Goal: Find specific page/section: Find specific page/section

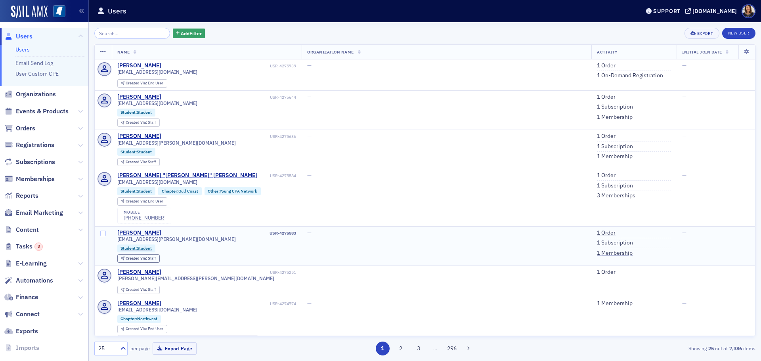
click at [466, 258] on td "—" at bounding box center [447, 245] width 290 height 39
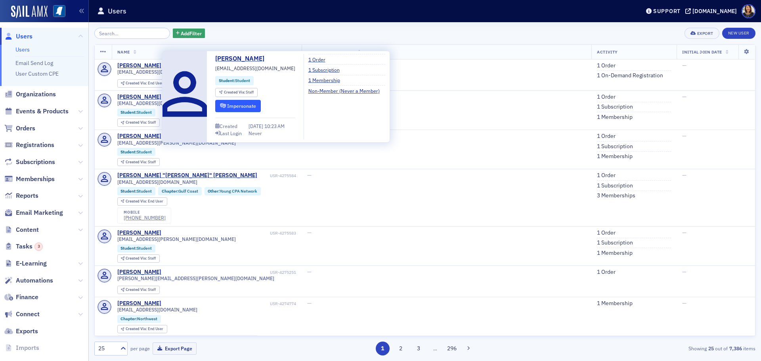
click at [229, 107] on button "Impersonate" at bounding box center [238, 106] width 46 height 12
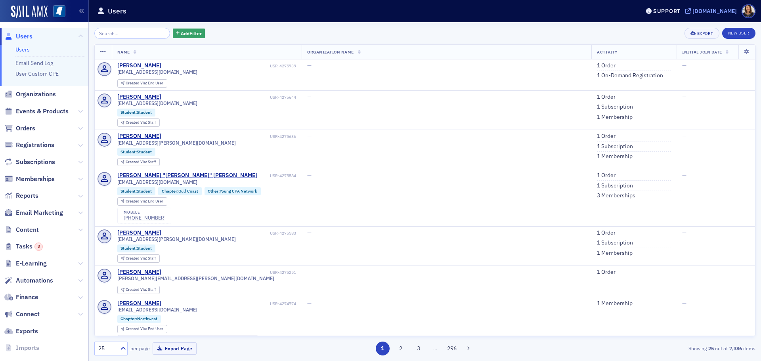
click at [719, 11] on div "[DOMAIN_NAME]" at bounding box center [714, 11] width 44 height 7
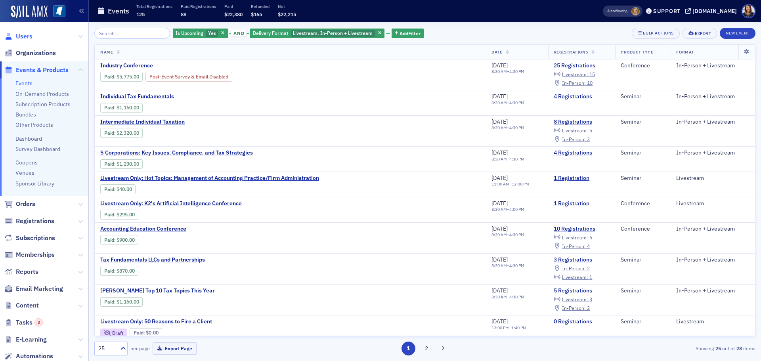
click at [21, 36] on span "Users" at bounding box center [24, 36] width 17 height 9
click at [19, 35] on span "Users" at bounding box center [24, 36] width 17 height 9
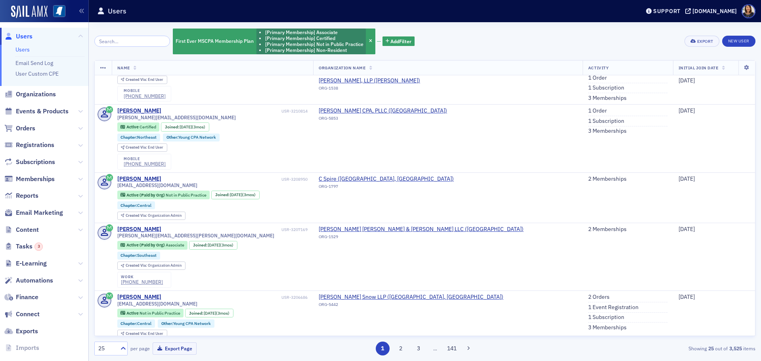
scroll to position [1412, 0]
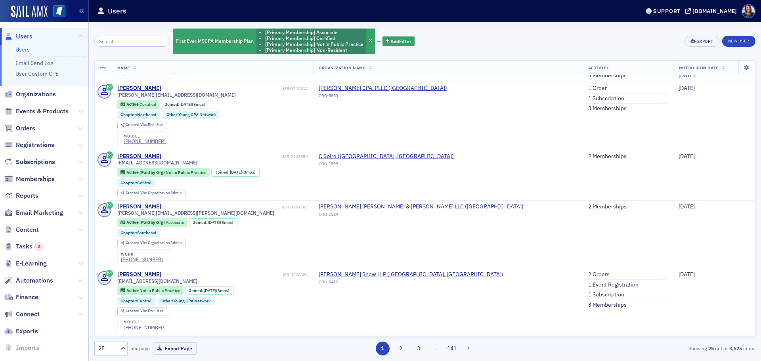
click at [124, 350] on icon at bounding box center [123, 348] width 8 height 8
click at [286, 353] on div "25 per page Export Page" at bounding box center [201, 349] width 215 height 14
click at [401, 351] on button "2" at bounding box center [400, 349] width 14 height 14
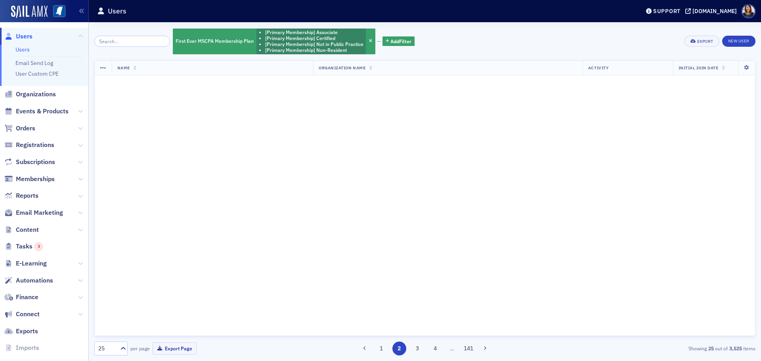
scroll to position [0, 0]
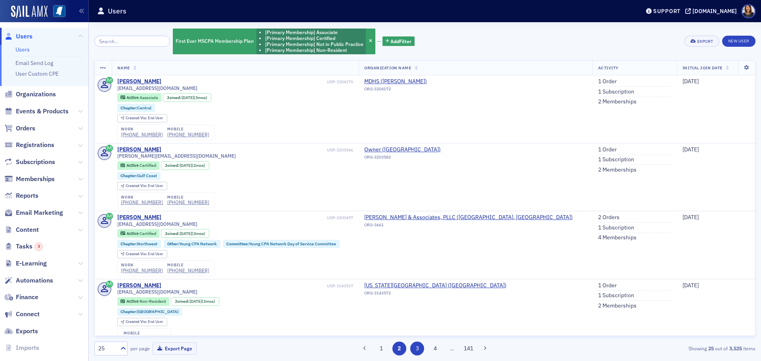
click at [417, 350] on button "3" at bounding box center [417, 349] width 14 height 14
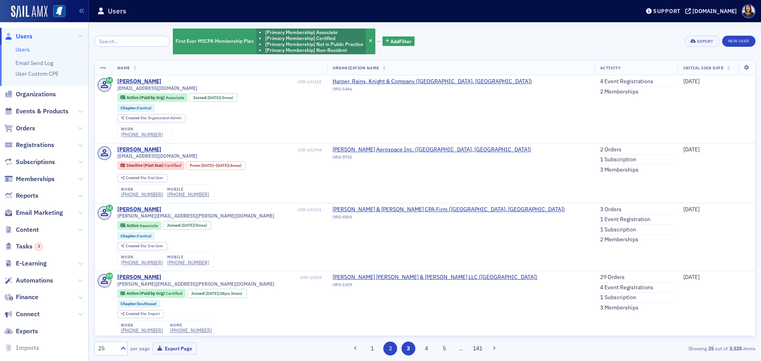
click at [391, 346] on button "2" at bounding box center [390, 349] width 14 height 14
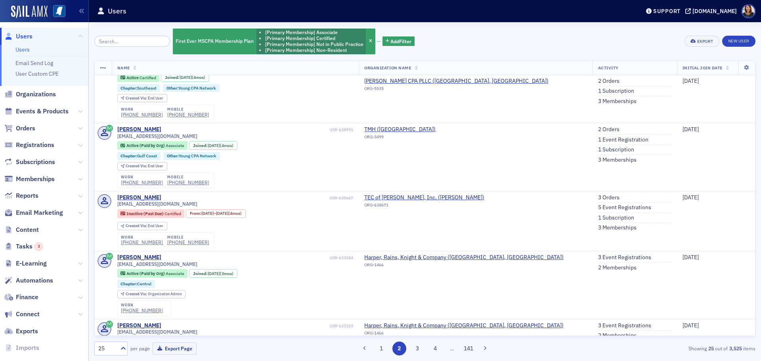
scroll to position [1406, 0]
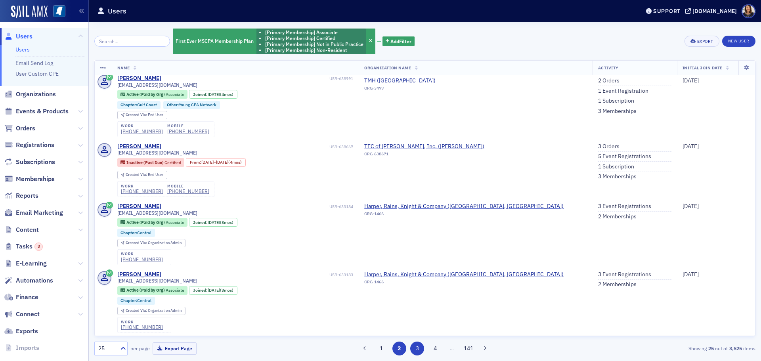
click at [417, 349] on button "3" at bounding box center [417, 349] width 14 height 14
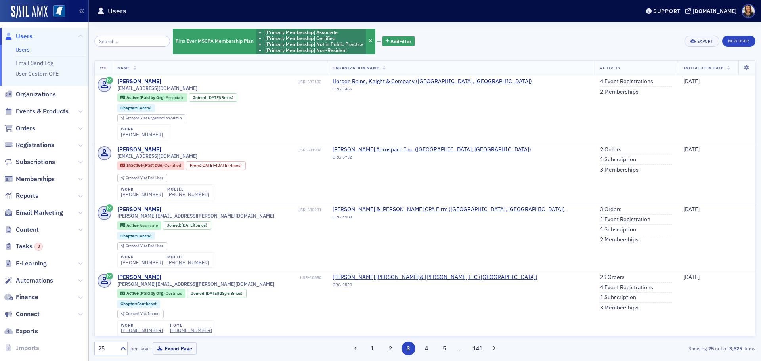
click at [24, 35] on span "Users" at bounding box center [24, 36] width 17 height 9
click at [29, 37] on span "Users" at bounding box center [24, 36] width 17 height 9
click at [24, 49] on link "Users" at bounding box center [22, 49] width 14 height 7
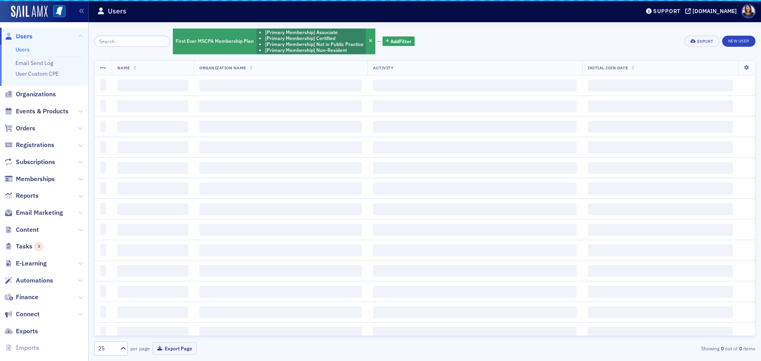
click at [24, 50] on link "Users" at bounding box center [22, 49] width 14 height 7
click at [22, 28] on span "Users" at bounding box center [44, 36] width 88 height 17
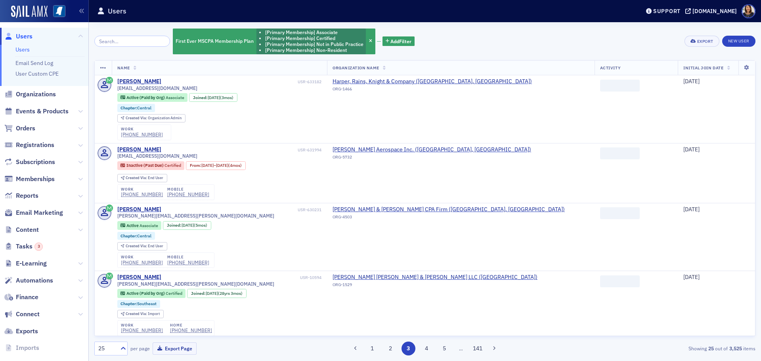
click at [22, 35] on span "Users" at bounding box center [24, 36] width 17 height 9
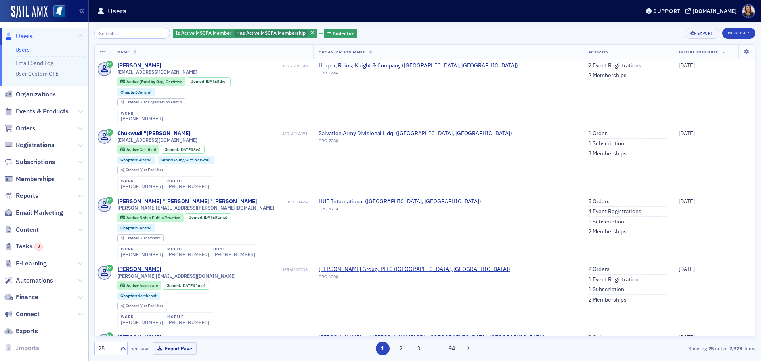
click at [25, 38] on span "Users" at bounding box center [24, 36] width 17 height 9
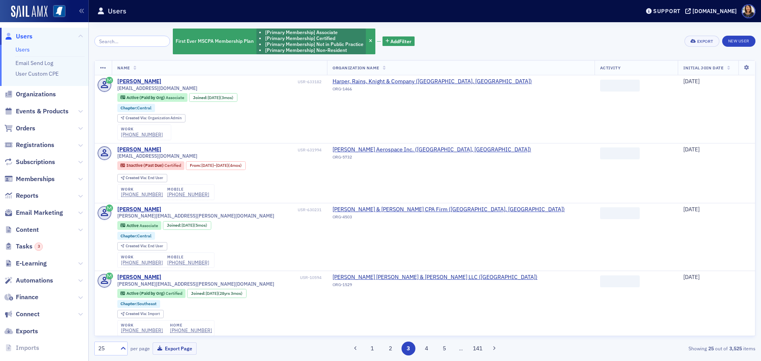
click at [25, 38] on span "Users" at bounding box center [24, 36] width 17 height 9
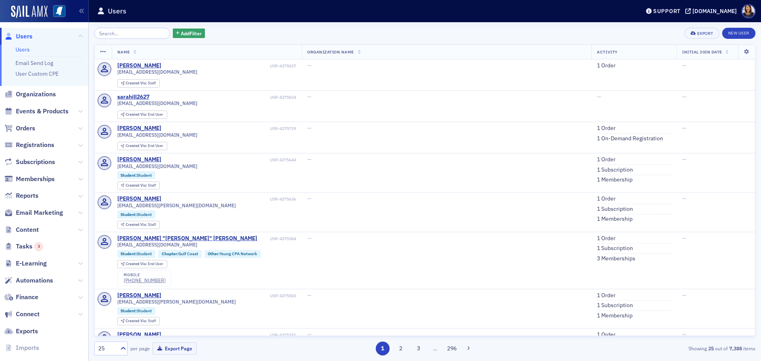
click at [262, 35] on div "Add Filter Export New User" at bounding box center [424, 33] width 661 height 11
click at [124, 33] on input "search" at bounding box center [132, 33] width 76 height 11
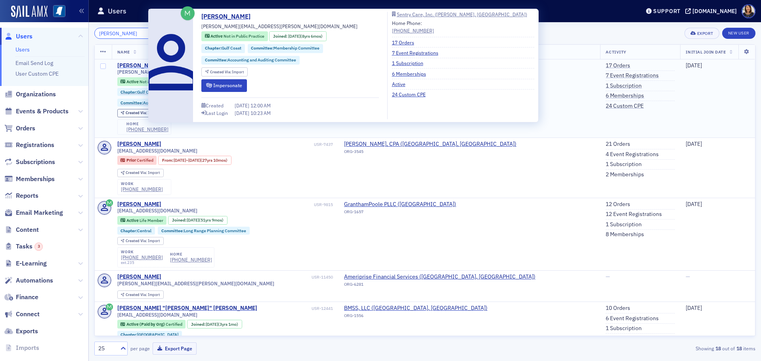
type input "[PERSON_NAME]"
click at [131, 65] on div "[PERSON_NAME]" at bounding box center [139, 65] width 44 height 7
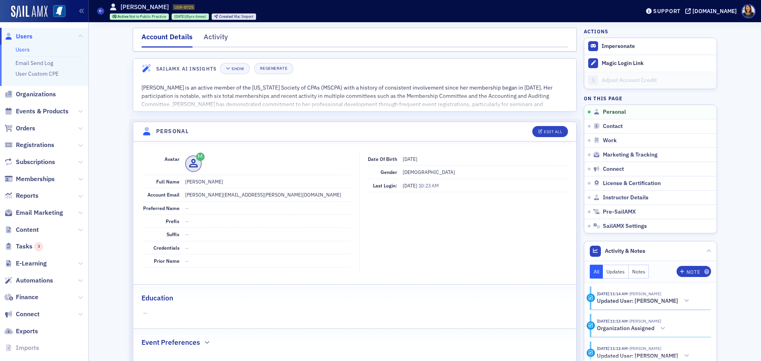
click at [27, 37] on span "Users" at bounding box center [24, 36] width 17 height 9
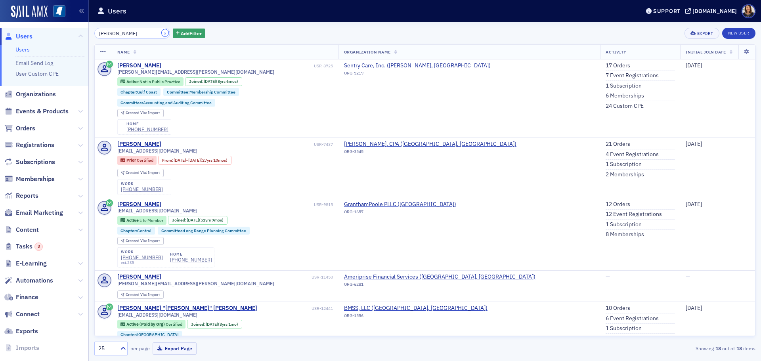
click at [162, 33] on button "×" at bounding box center [165, 32] width 7 height 7
